Goal: Find specific page/section: Find specific page/section

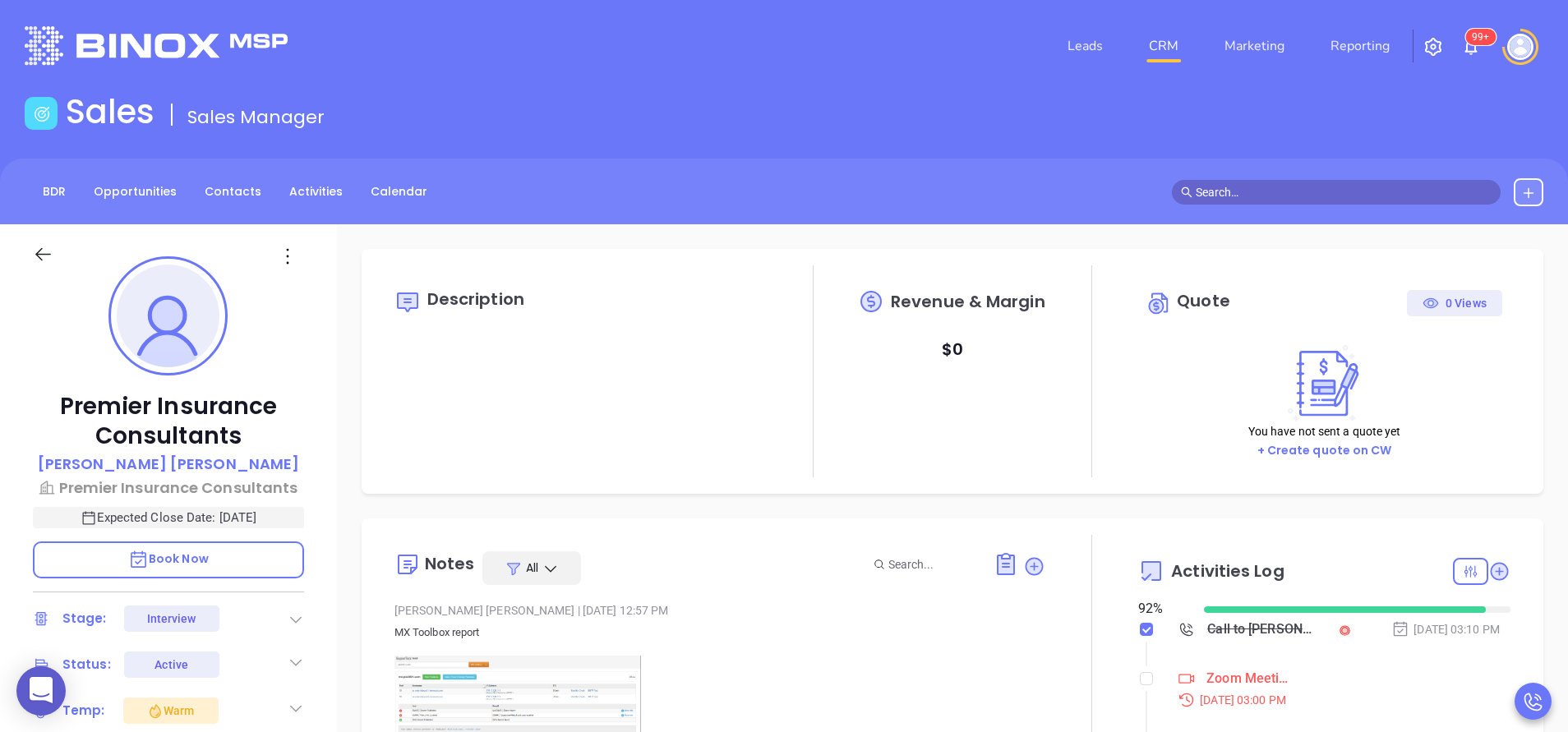
scroll to position [477, 0]
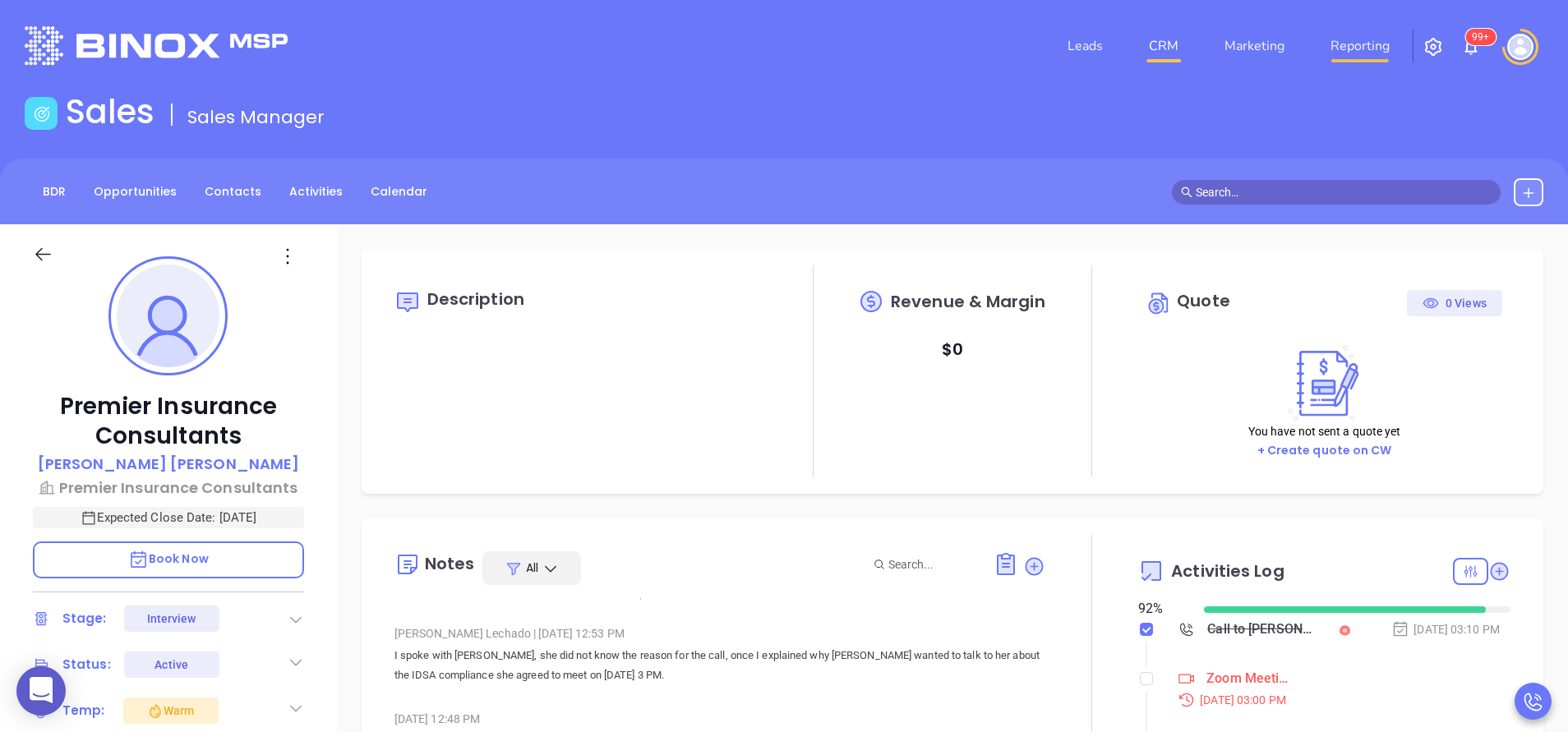
click at [1365, 45] on link "Reporting" at bounding box center [1360, 45] width 72 height 32
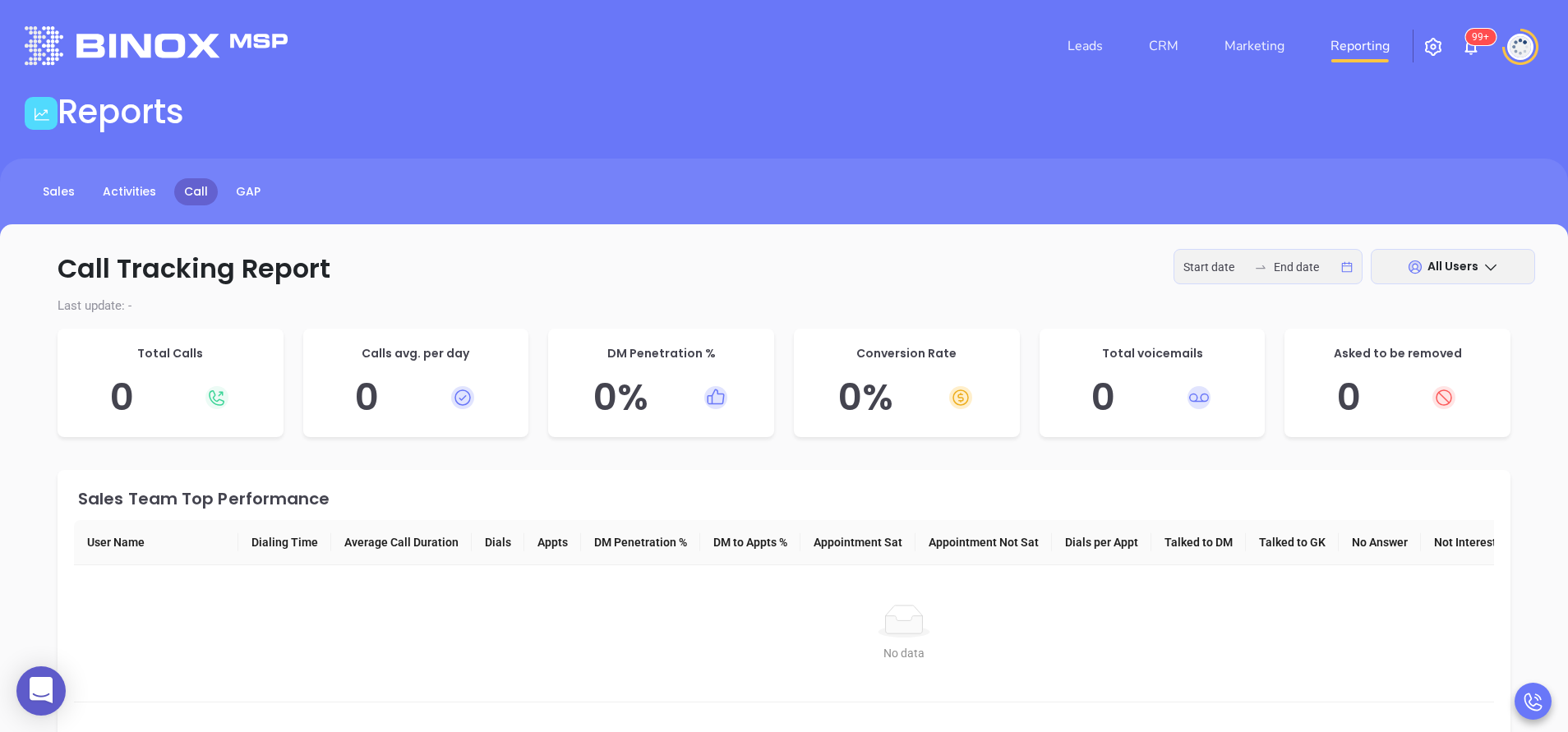
type input "[DATE]"
